Goal: Information Seeking & Learning: Find specific fact

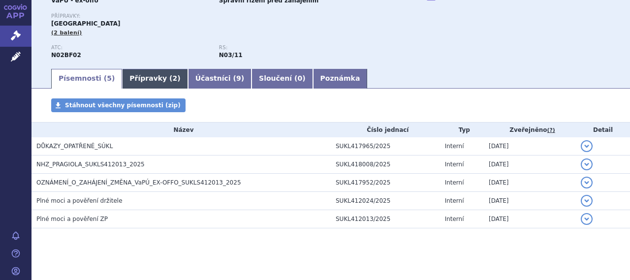
click at [141, 77] on link "Přípravky ( 2 )" at bounding box center [154, 79] width 65 height 20
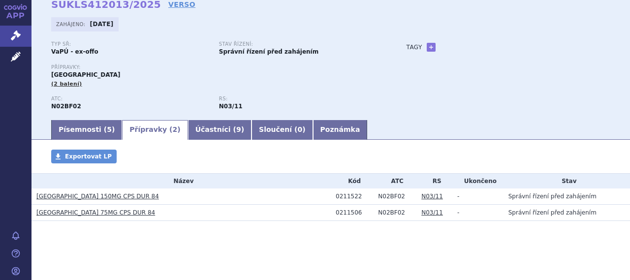
scroll to position [47, 0]
click at [342, 195] on div "0211522" at bounding box center [354, 196] width 37 height 7
copy div "0211522"
click at [345, 214] on div "0211506" at bounding box center [354, 212] width 37 height 7
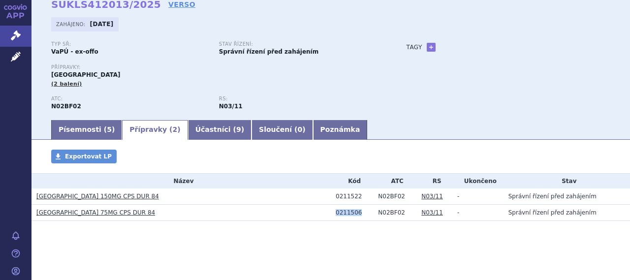
click at [345, 214] on div "0211506" at bounding box center [354, 212] width 37 height 7
copy div "0211506"
drag, startPoint x: 52, startPoint y: 7, endPoint x: 141, endPoint y: 6, distance: 88.6
click at [141, 6] on strong "SUKLS412013/2025" at bounding box center [106, 5] width 110 height 12
copy strong "SUKLS412013/2025"
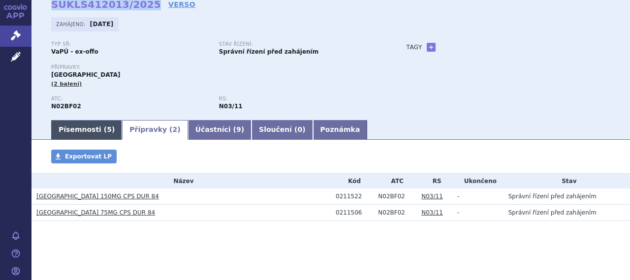
click at [92, 133] on link "Písemnosti ( 5 )" at bounding box center [86, 130] width 71 height 20
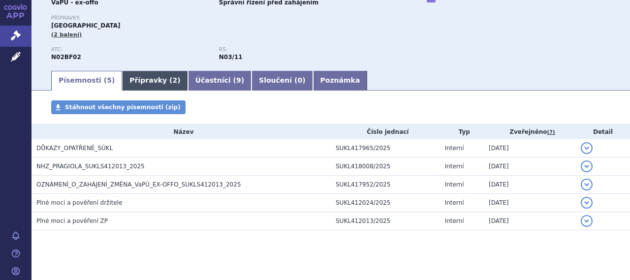
click at [151, 88] on link "Přípravky ( 2 )" at bounding box center [154, 81] width 65 height 20
